Goal: Task Accomplishment & Management: Manage account settings

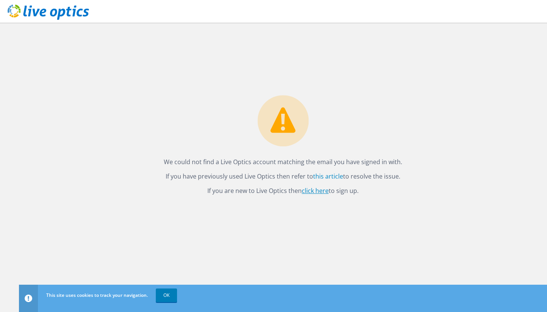
click at [314, 191] on link "click here" at bounding box center [315, 191] width 27 height 8
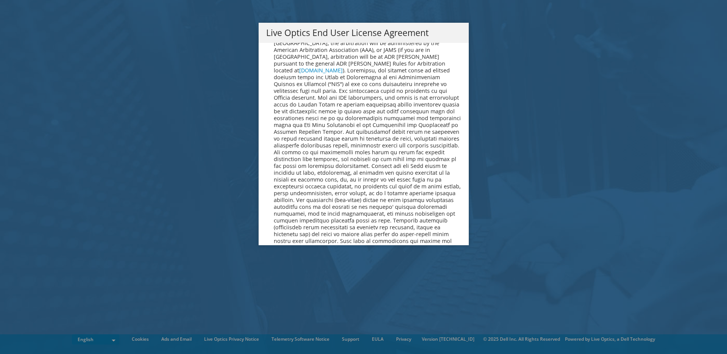
scroll to position [2776, 0]
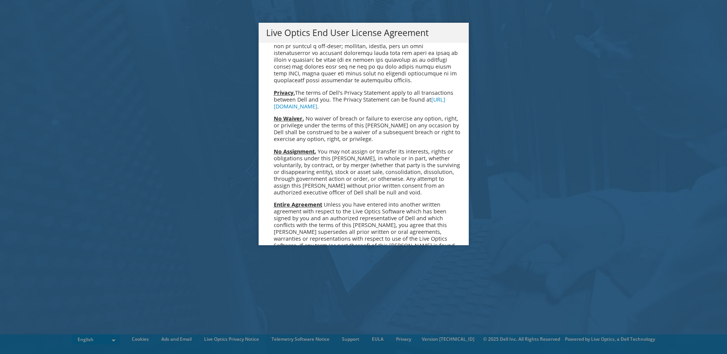
click at [288, 316] on link "Accept" at bounding box center [285, 325] width 39 height 18
